Goal: Information Seeking & Learning: Learn about a topic

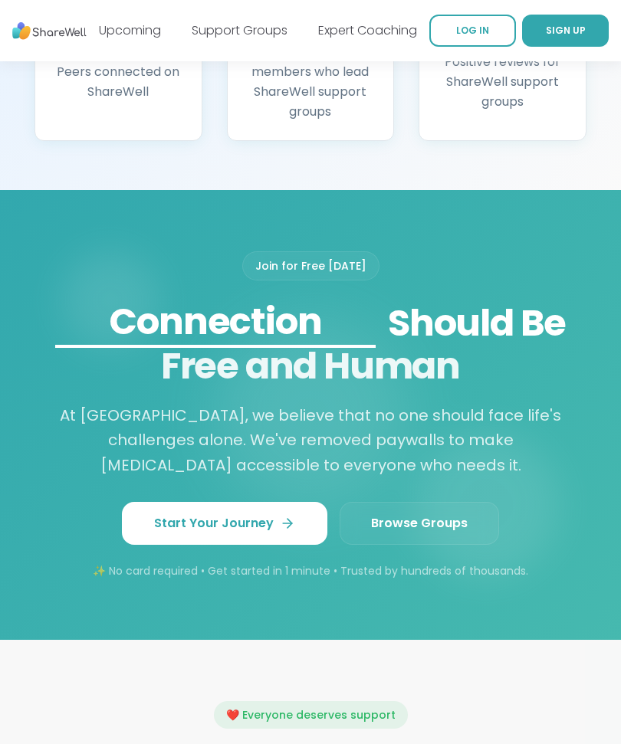
scroll to position [1499, 0]
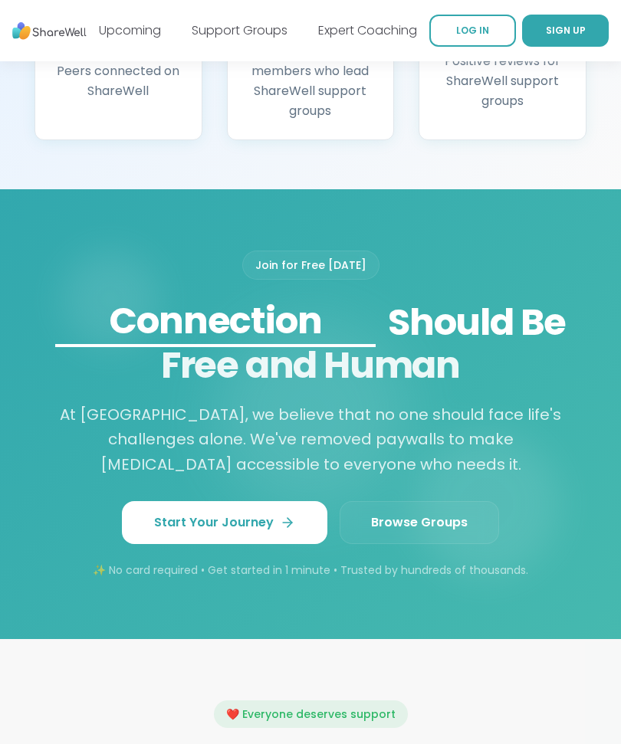
click at [461, 545] on link "Browse Groups" at bounding box center [418, 523] width 159 height 43
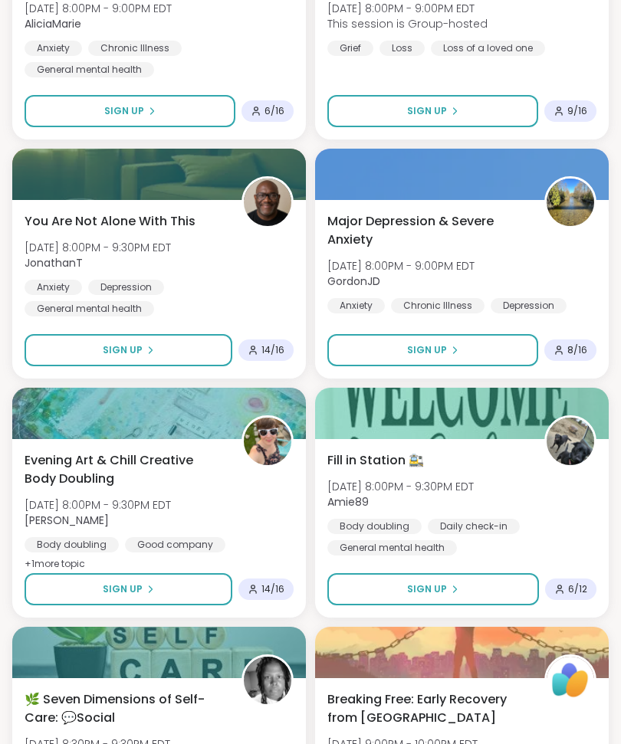
scroll to position [1966, 0]
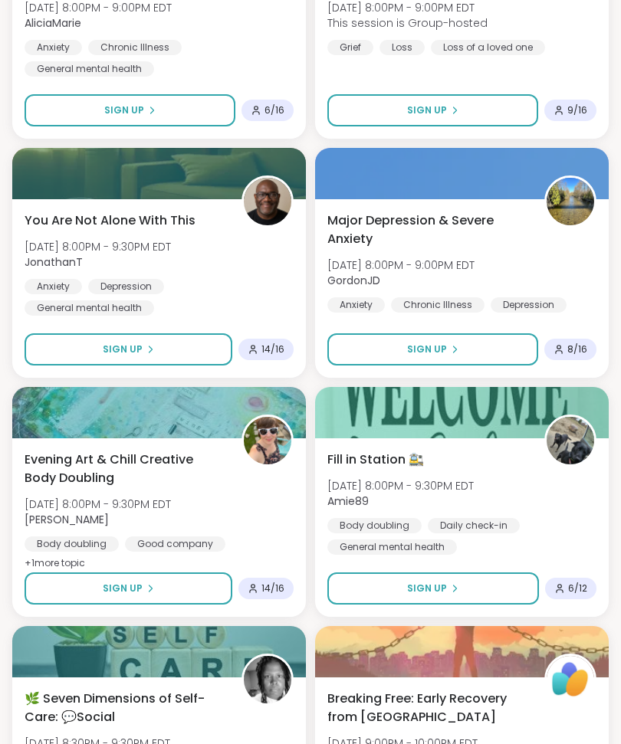
click at [537, 634] on div at bounding box center [462, 651] width 294 height 51
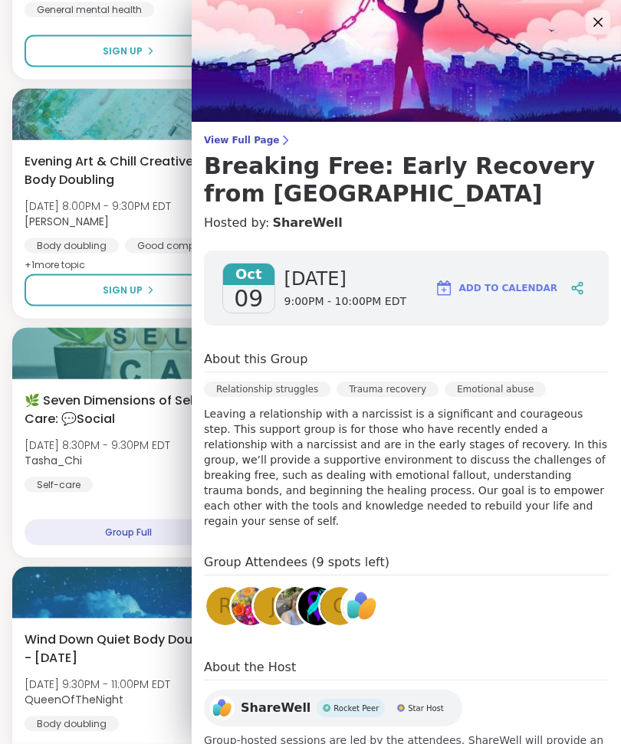
scroll to position [2265, 0]
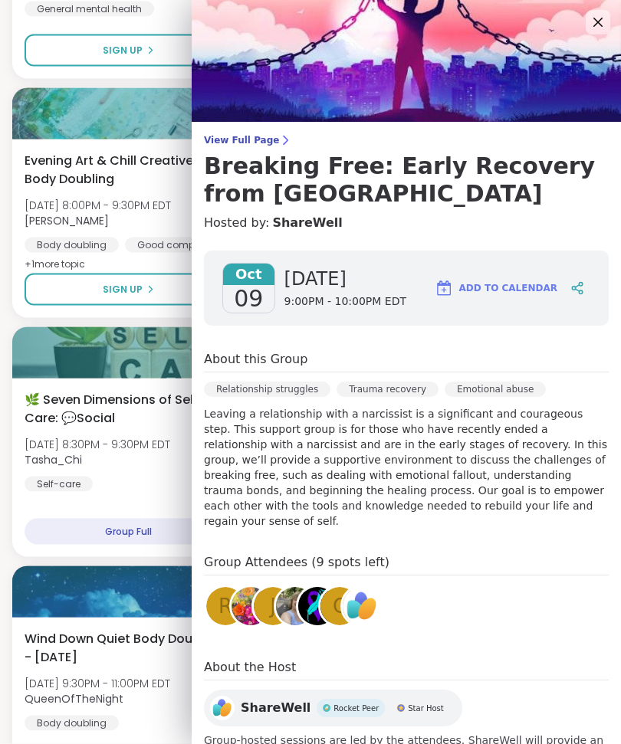
click at [6, 507] on section "Search Filter All Growth Mental Health Relationships Life Events Physical Healt…" at bounding box center [310, 39] width 621 height 4495
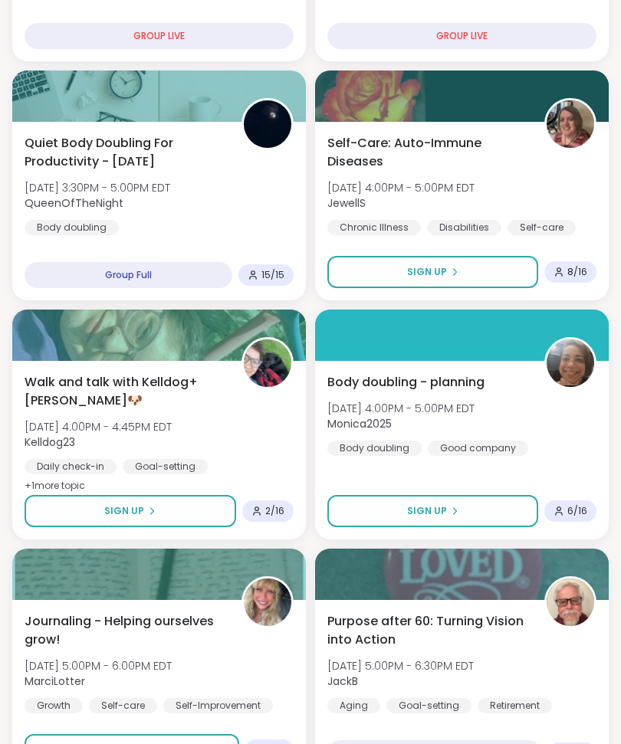
scroll to position [0, 0]
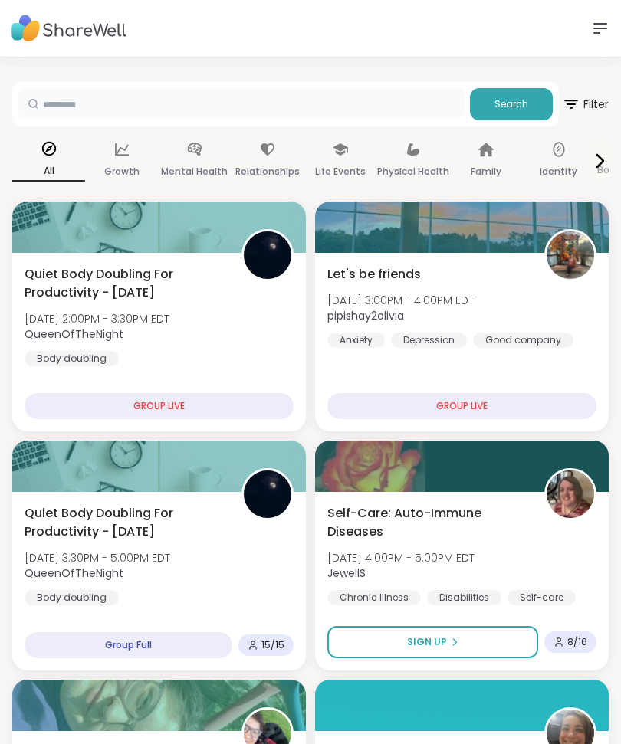
click at [103, 101] on input "text" at bounding box center [240, 103] width 445 height 31
click at [183, 144] on div "Mental Health" at bounding box center [194, 161] width 73 height 57
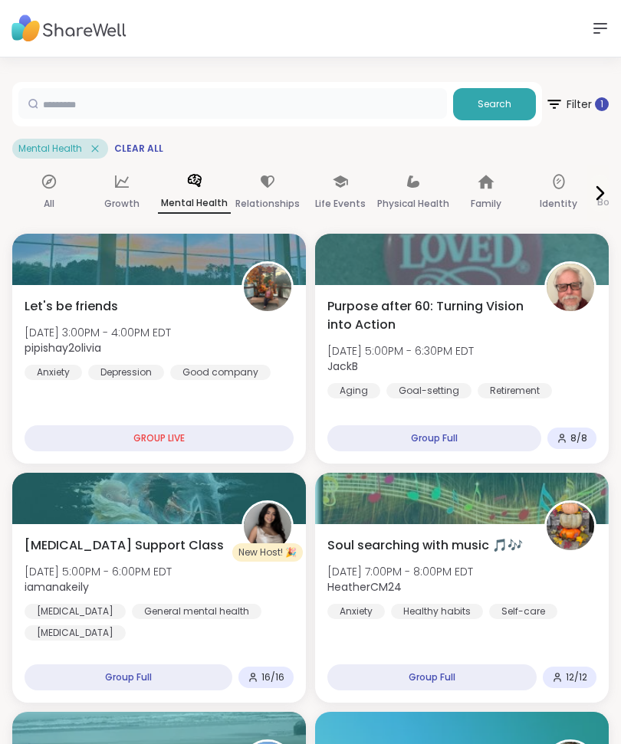
click at [61, 100] on input "text" at bounding box center [232, 103] width 428 height 31
type input "**********"
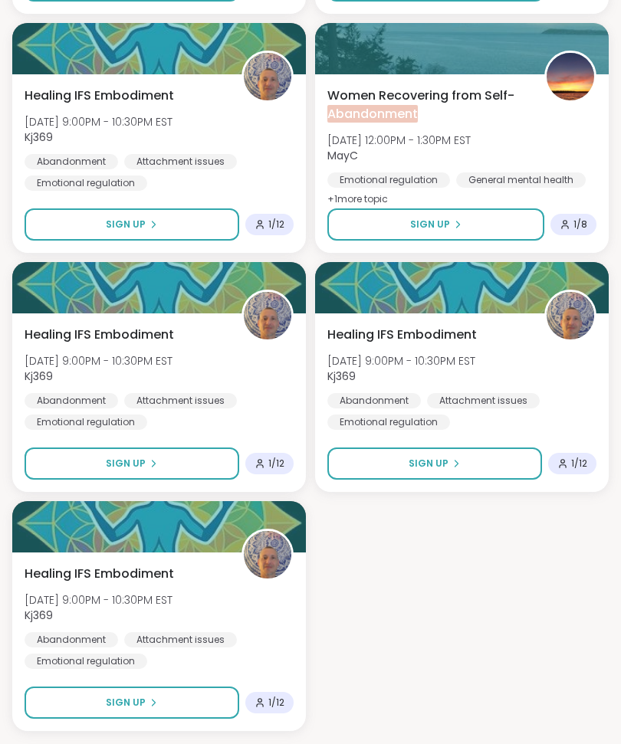
scroll to position [1405, 0]
